Goal: Task Accomplishment & Management: Use online tool/utility

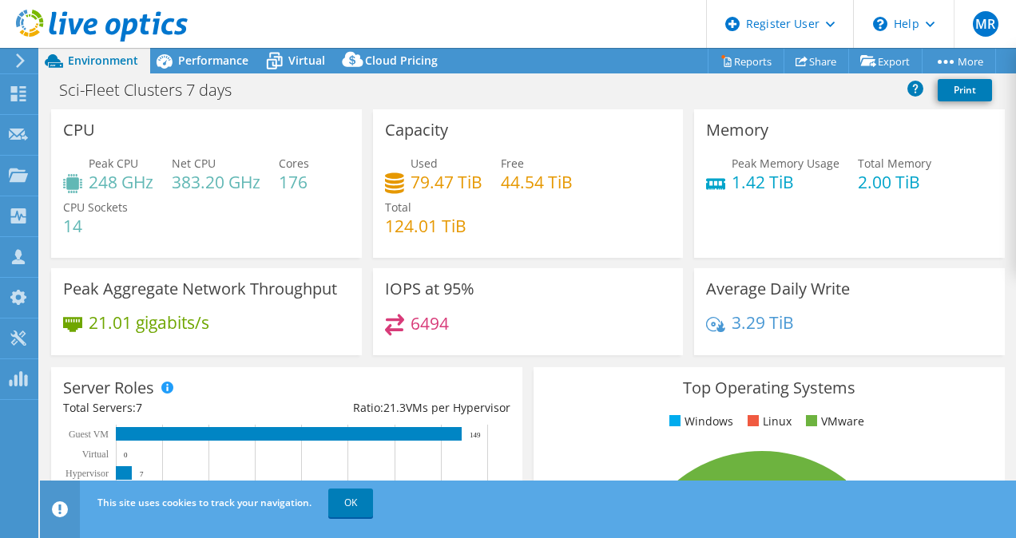
select select "[GEOGRAPHIC_DATA]"
select select "AUD"
select select "[GEOGRAPHIC_DATA]"
select select "AUD"
